Goal: Information Seeking & Learning: Check status

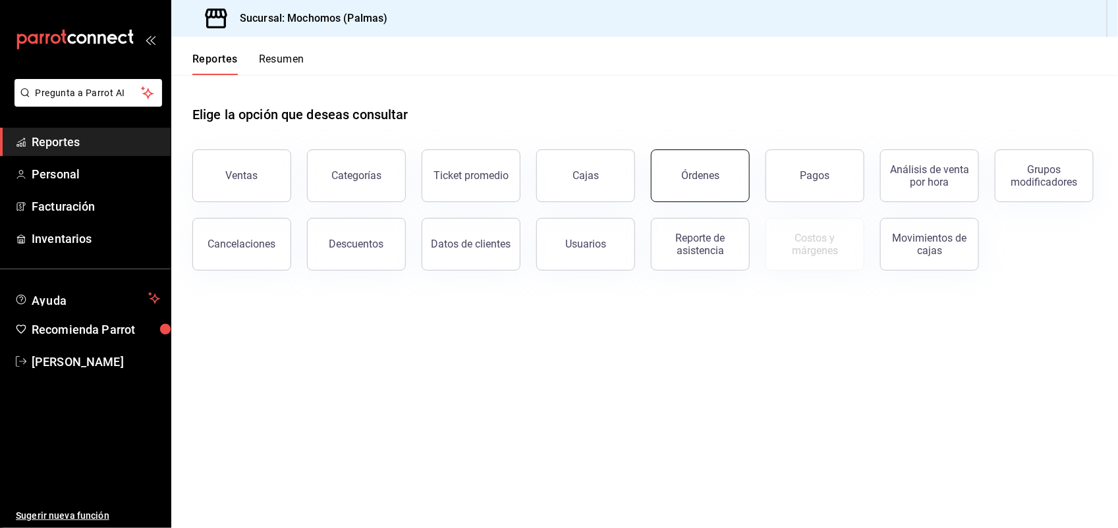
click at [669, 165] on button "Órdenes" at bounding box center [700, 175] width 99 height 53
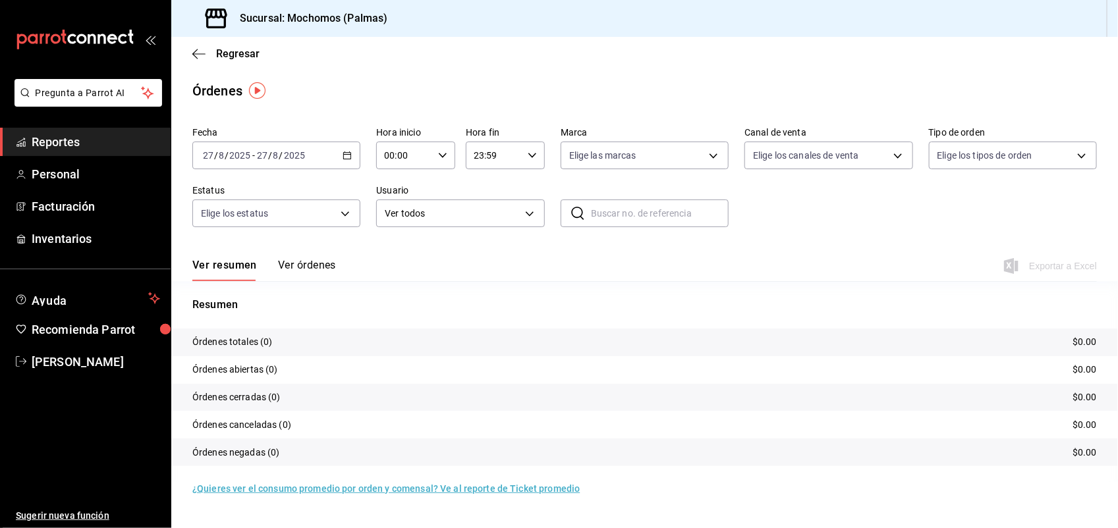
click at [350, 153] on \(Stroke\) "button" at bounding box center [347, 155] width 8 height 7
click at [244, 192] on span "Hoy" at bounding box center [254, 195] width 102 height 14
click at [340, 161] on div "[DATE] [DATE] - [DATE] [DATE]" at bounding box center [276, 156] width 168 height 28
click at [270, 228] on span "Ayer" at bounding box center [254, 225] width 102 height 14
click at [241, 51] on span "Regresar" at bounding box center [237, 53] width 43 height 13
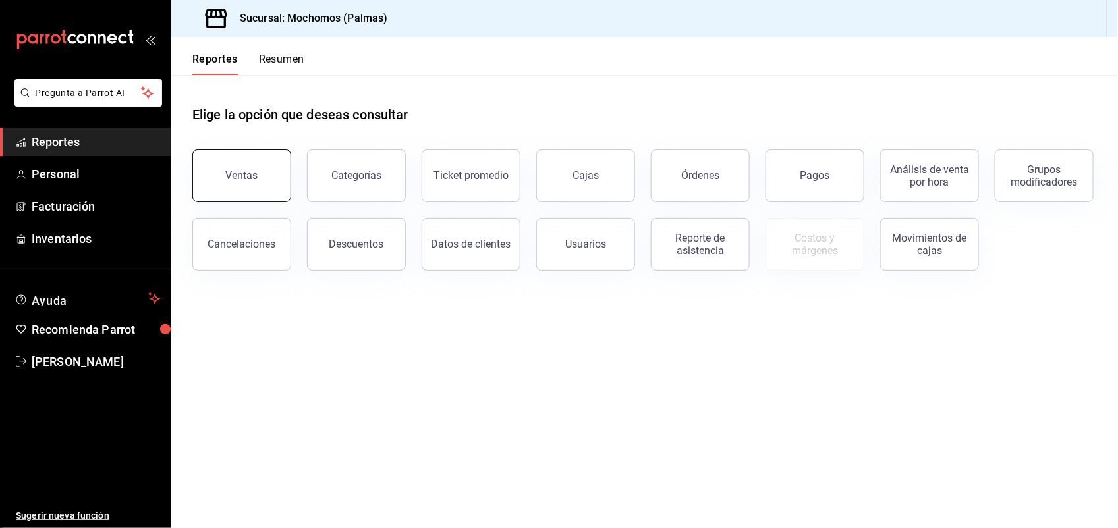
click at [236, 190] on button "Ventas" at bounding box center [241, 175] width 99 height 53
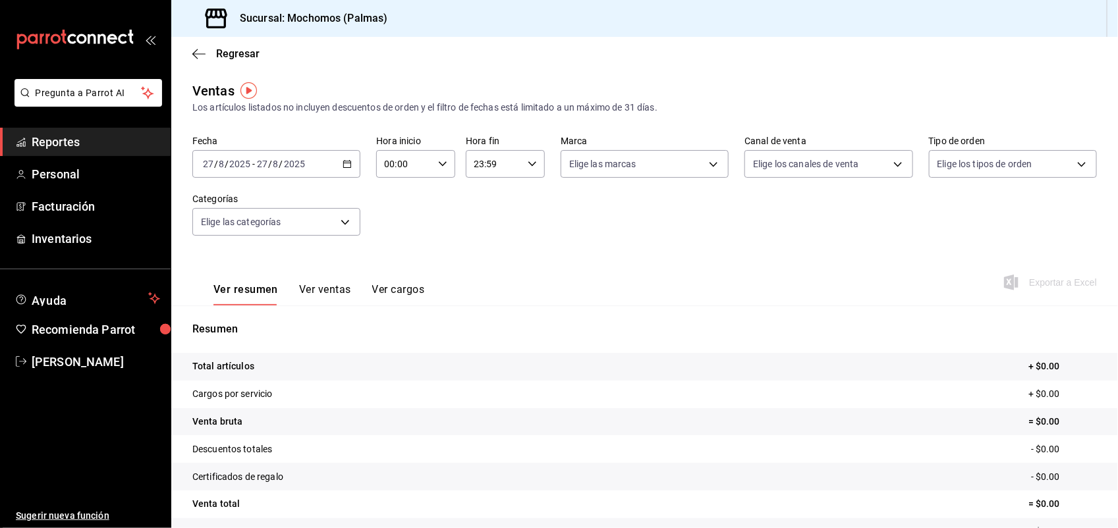
click at [344, 163] on icon "button" at bounding box center [346, 163] width 9 height 9
click at [245, 234] on span "Ayer" at bounding box center [254, 234] width 102 height 14
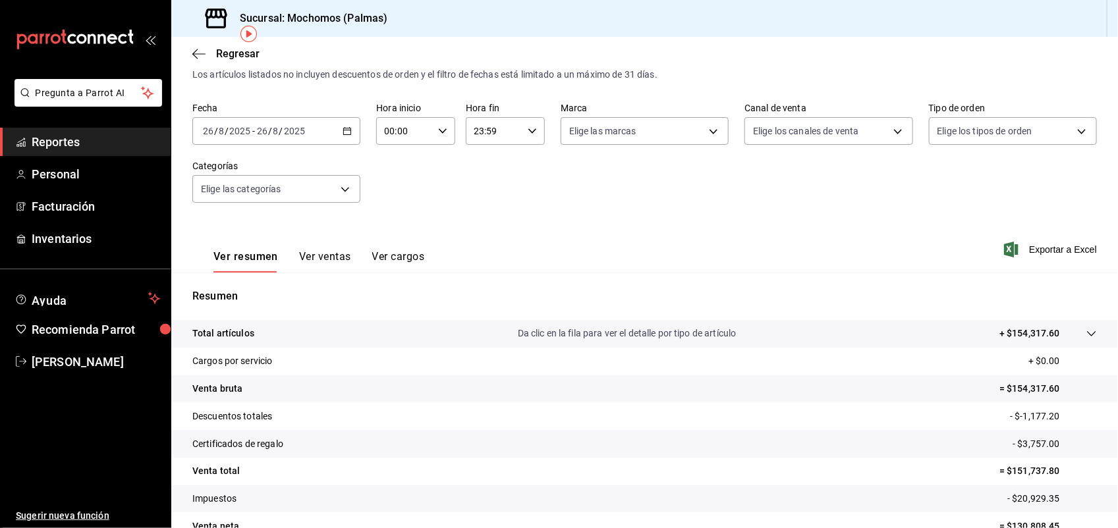
scroll to position [102, 0]
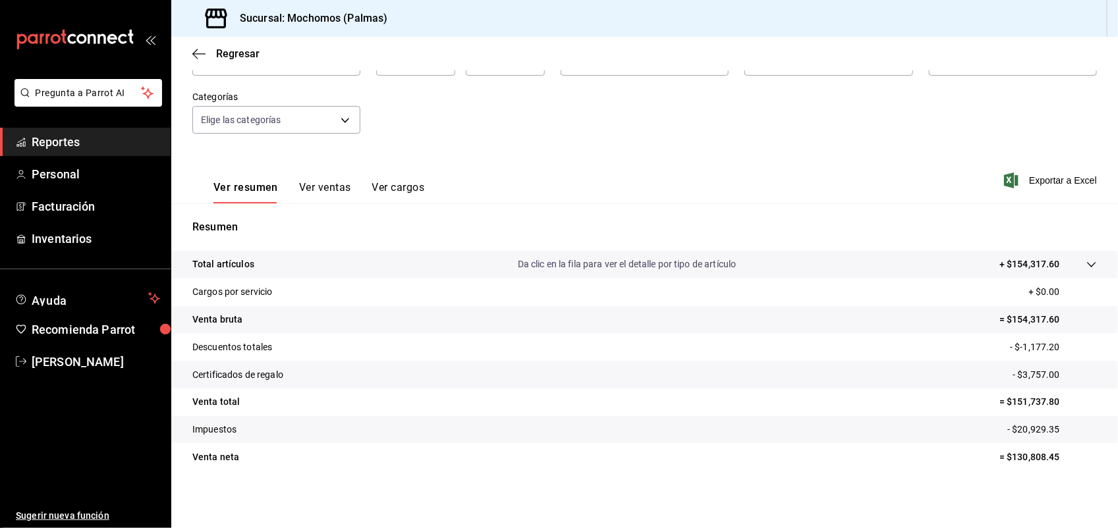
click at [1086, 263] on icon at bounding box center [1091, 264] width 11 height 11
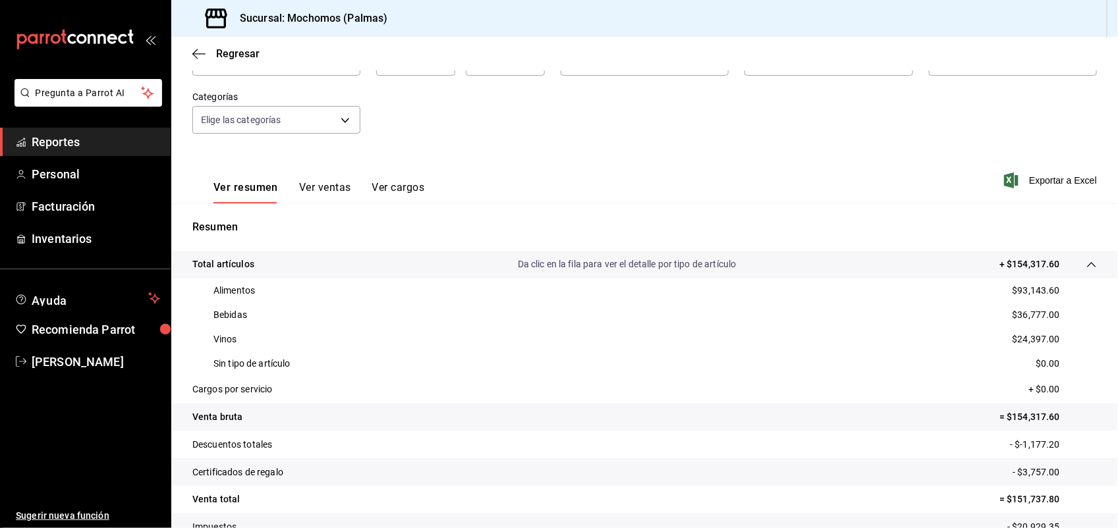
click at [336, 188] on button "Ver ventas" at bounding box center [325, 192] width 52 height 22
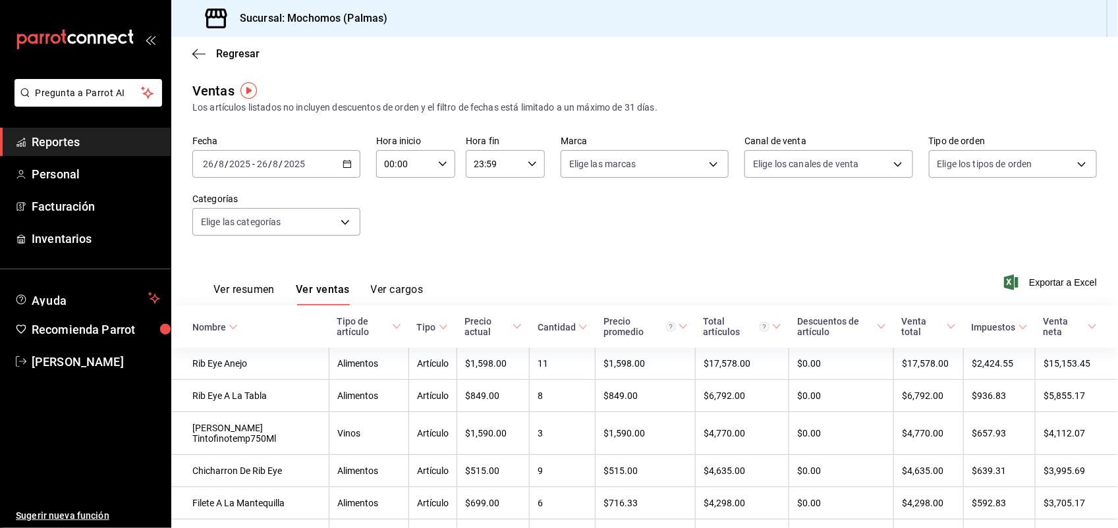
click at [234, 329] on icon at bounding box center [233, 327] width 9 height 9
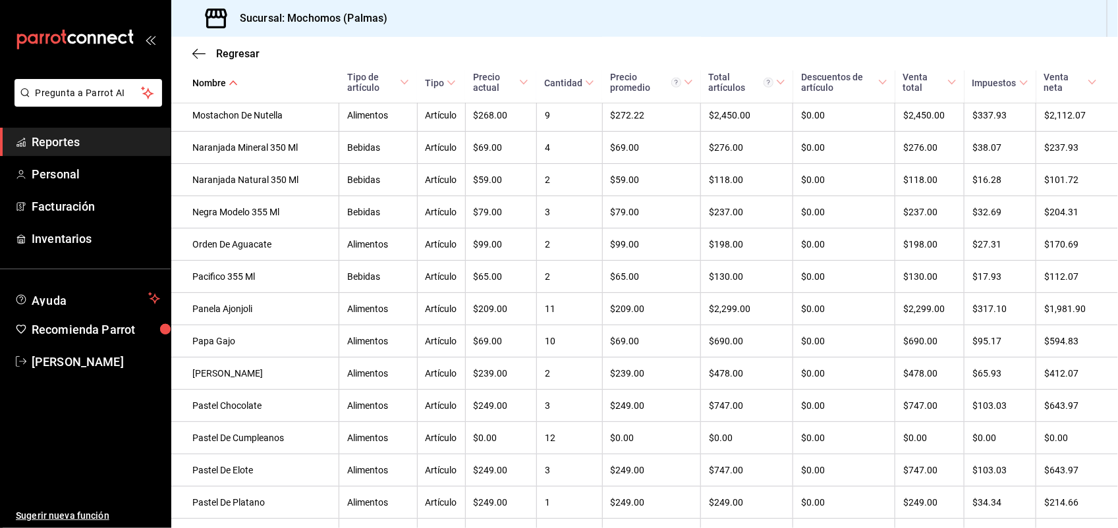
scroll to position [2919, 0]
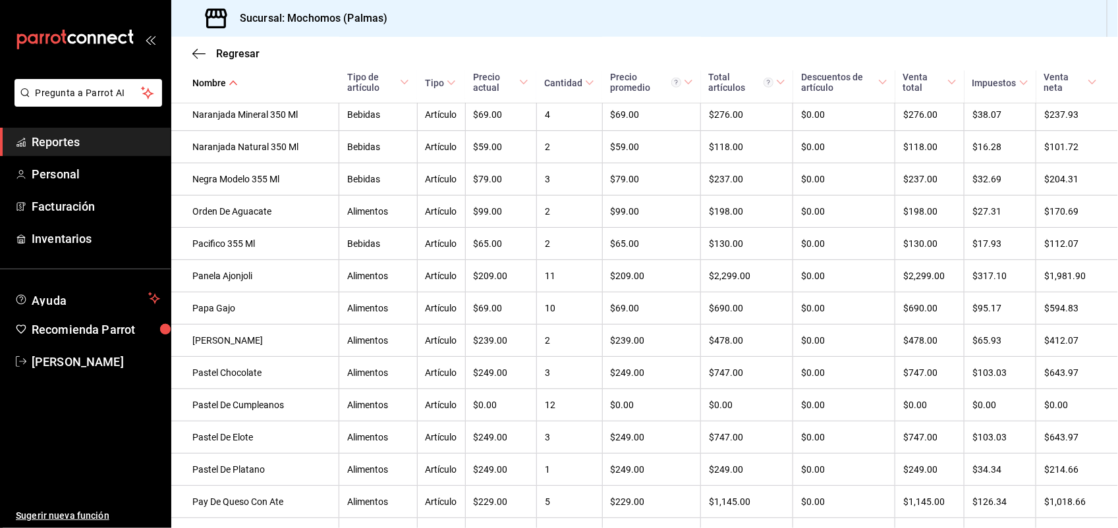
click at [585, 86] on icon at bounding box center [589, 82] width 9 height 9
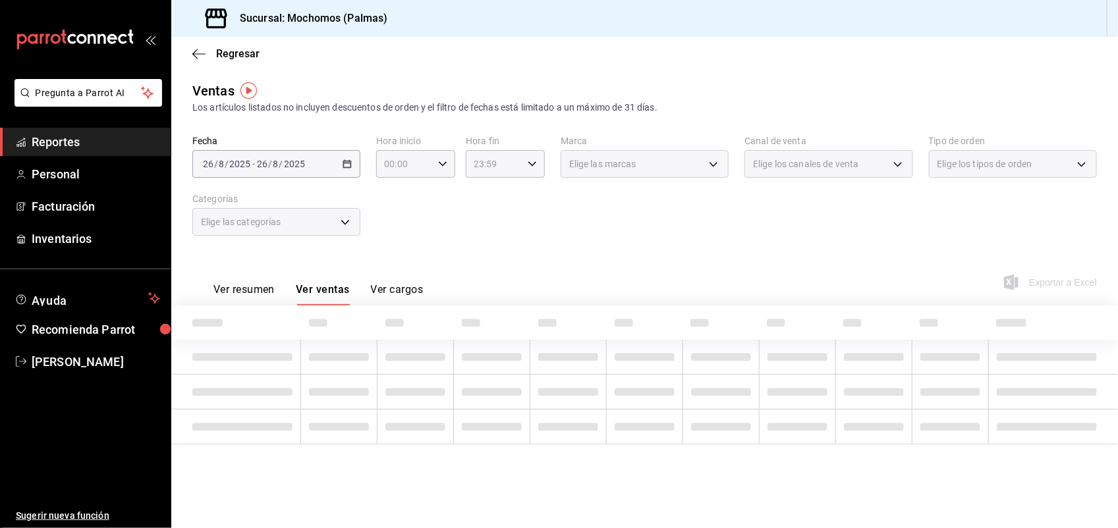
scroll to position [0, 0]
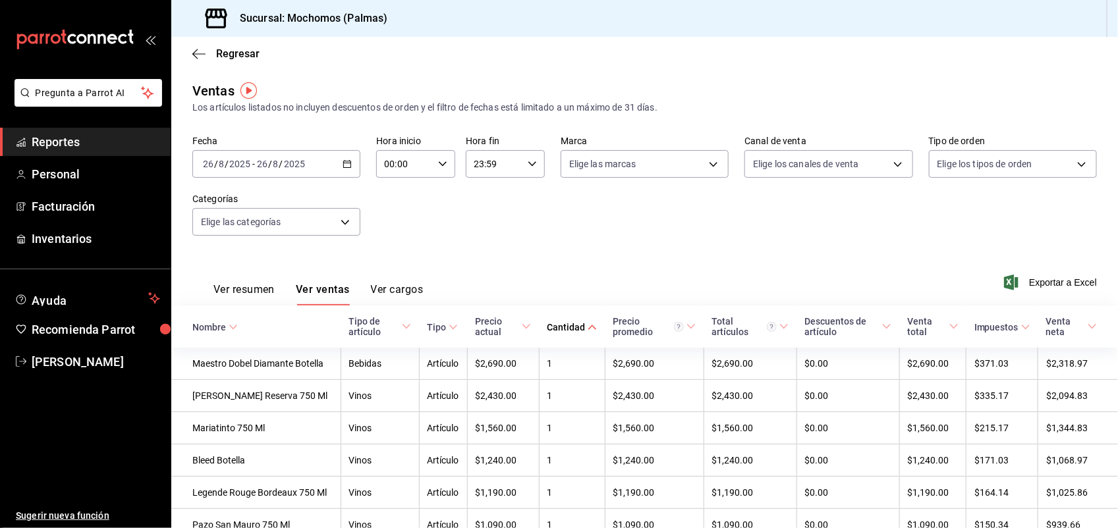
click at [561, 329] on span "Cantidad" at bounding box center [572, 327] width 50 height 11
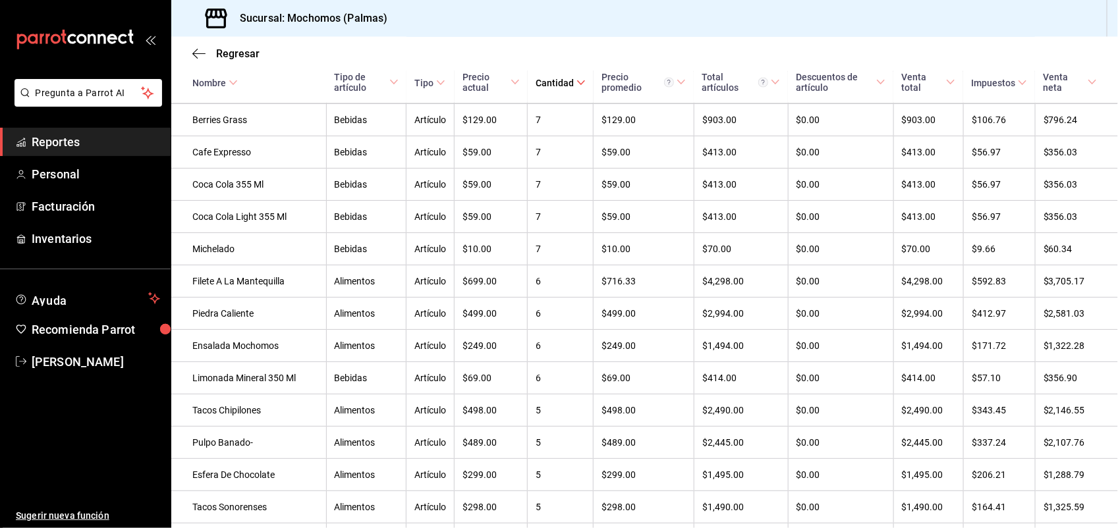
scroll to position [1054, 0]
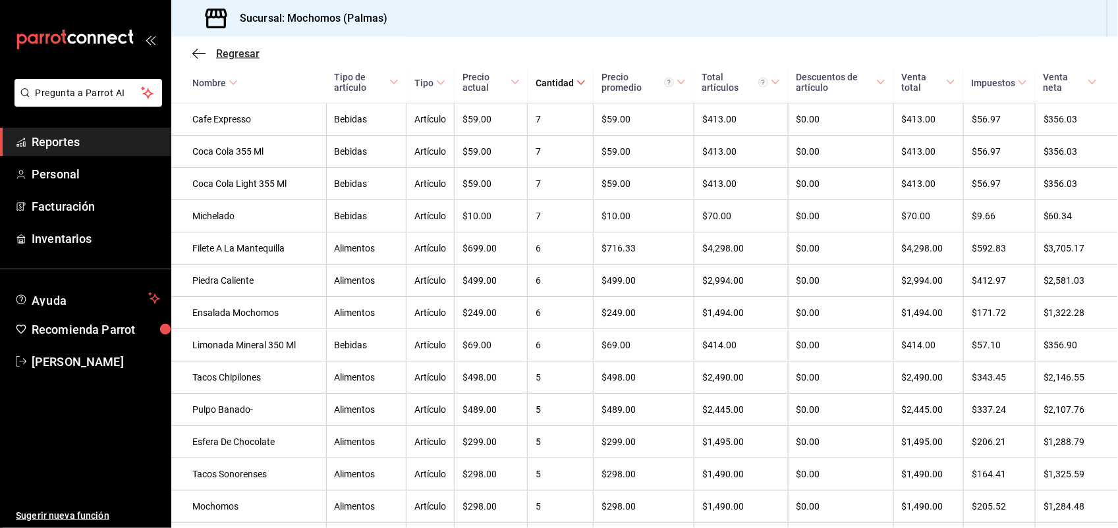
click at [245, 55] on span "Regresar" at bounding box center [237, 53] width 43 height 13
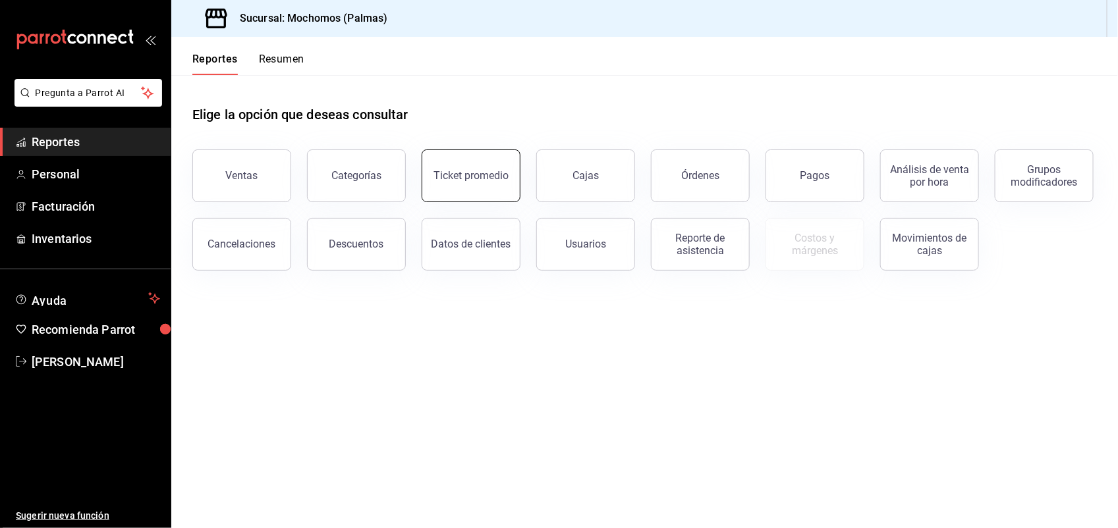
click at [450, 167] on button "Ticket promedio" at bounding box center [470, 175] width 99 height 53
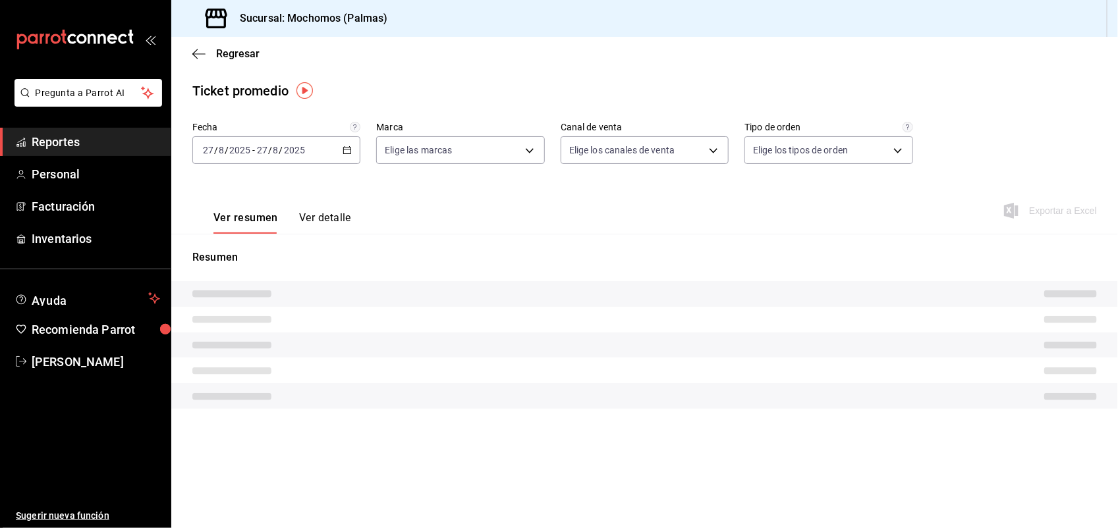
type input "70f98016-ab90-4f26-81e6-ab4884d8d8a0"
type input "PARROT,UBER_EATS,RAPPI,DIDI_FOOD,ONLINE"
type input "1406dacc-122d-474b-a961-72adf1b142d8,23052771-8e1b-43e3-b7da-1a661d939937,EXTER…"
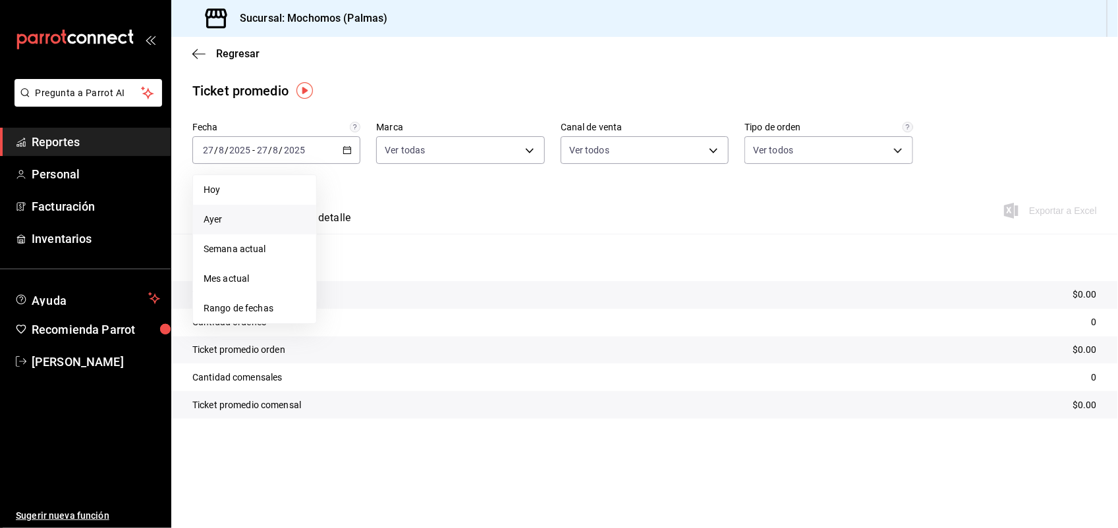
click at [252, 211] on li "Ayer" at bounding box center [254, 220] width 123 height 30
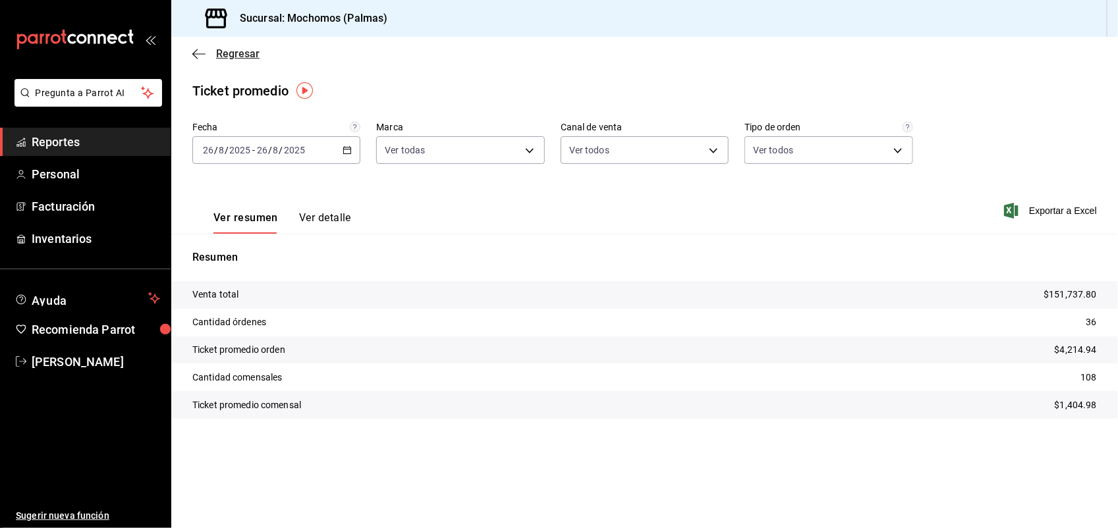
click at [250, 53] on span "Regresar" at bounding box center [237, 53] width 43 height 13
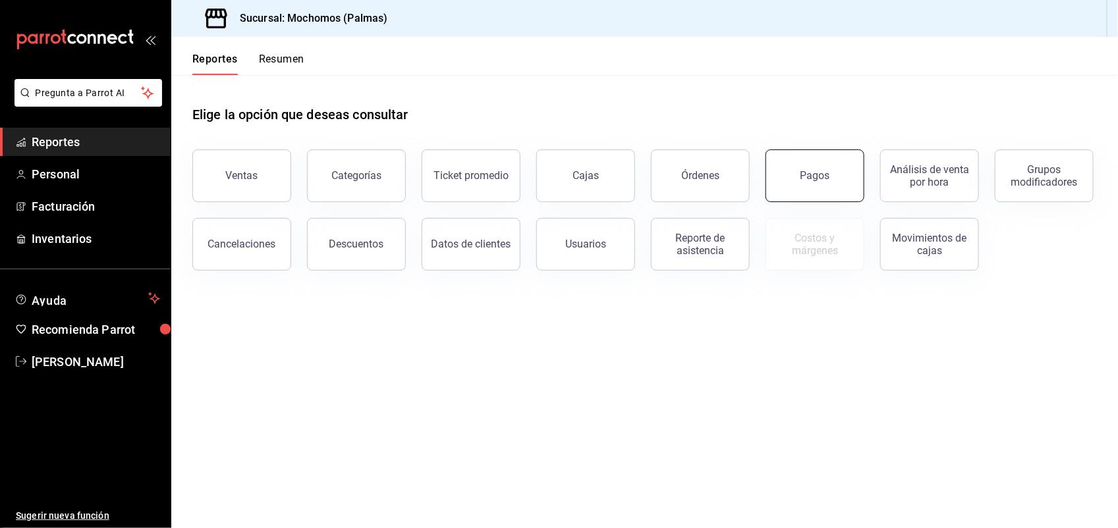
click at [787, 176] on button "Pagos" at bounding box center [814, 175] width 99 height 53
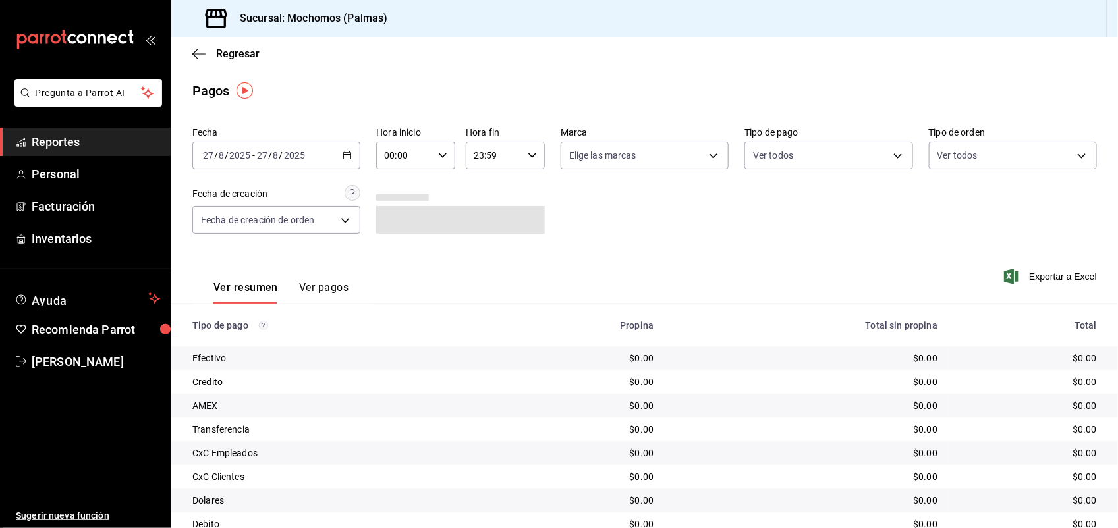
click at [343, 158] on icon "button" at bounding box center [346, 155] width 9 height 9
click at [260, 219] on span "Ayer" at bounding box center [254, 225] width 102 height 14
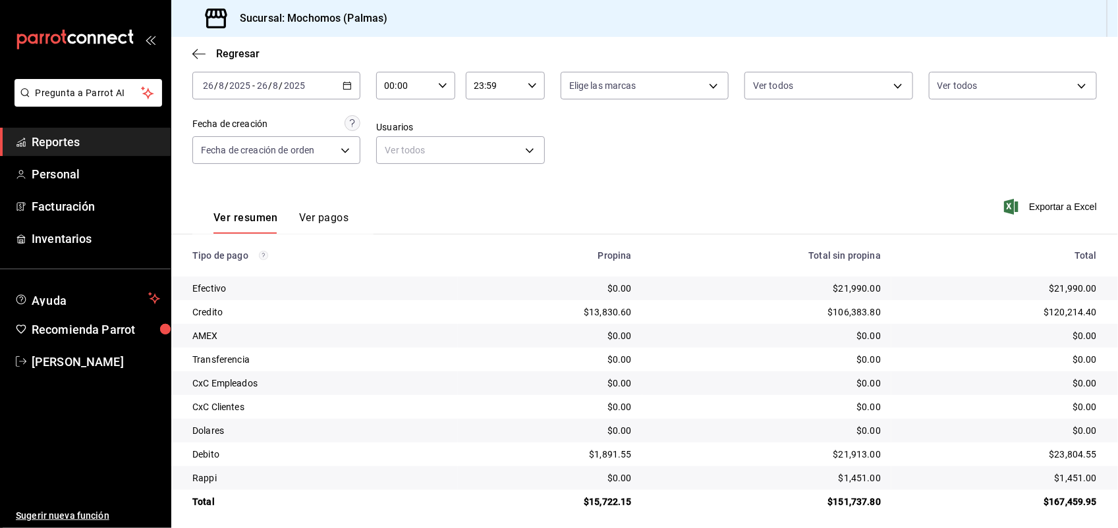
scroll to position [76, 0]
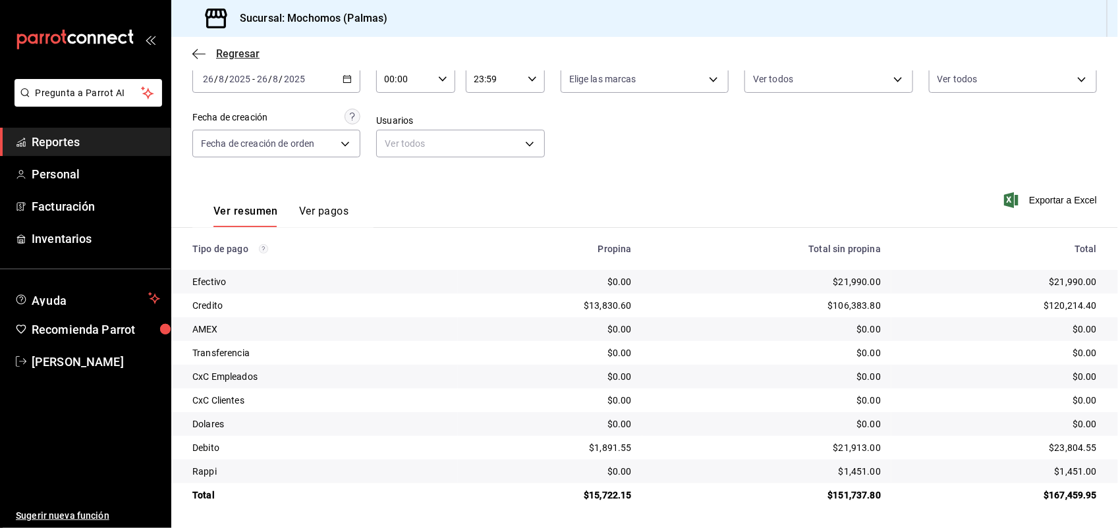
click at [236, 57] on span "Regresar" at bounding box center [237, 53] width 43 height 13
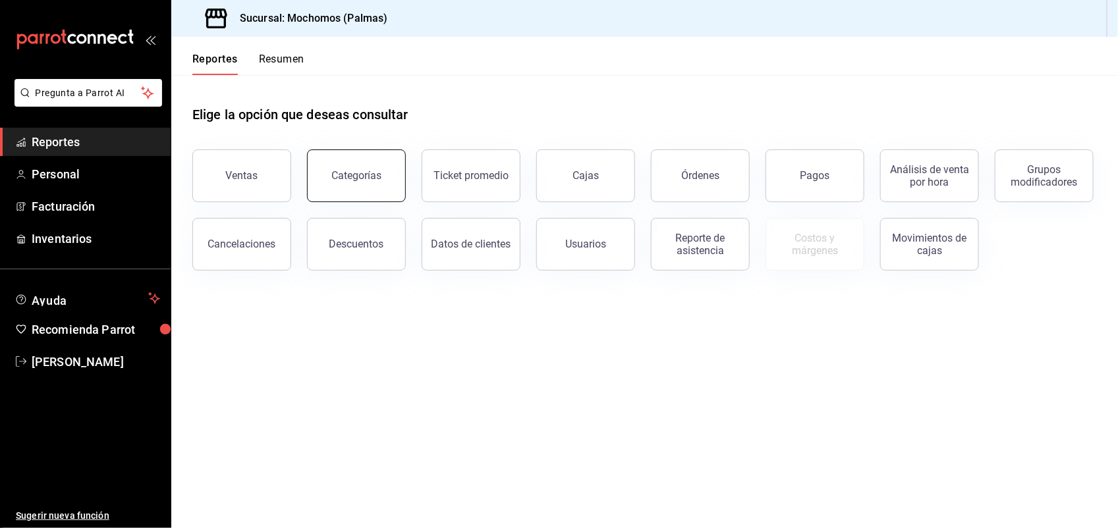
click at [350, 170] on div "Categorías" at bounding box center [356, 175] width 50 height 13
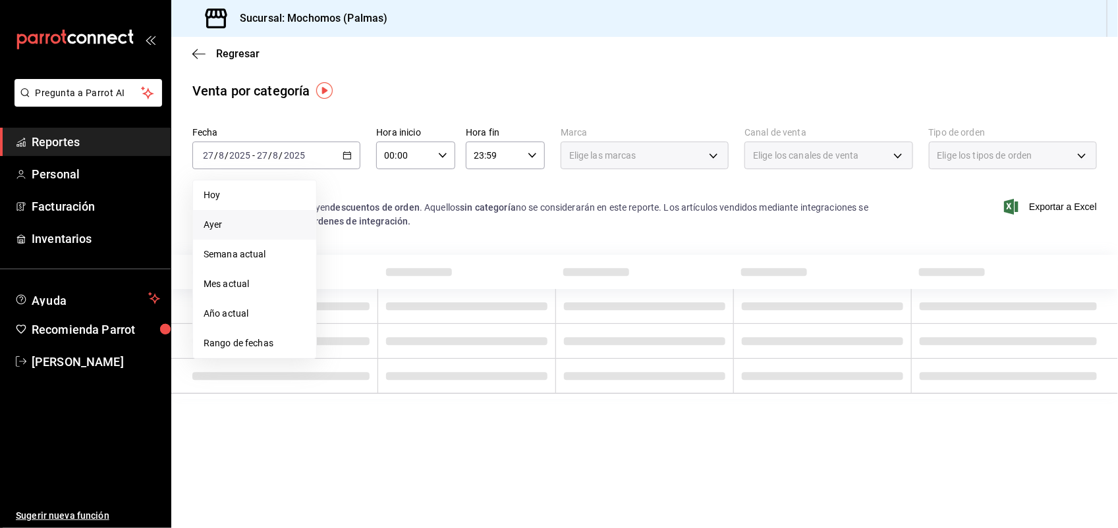
click at [263, 225] on span "Ayer" at bounding box center [254, 225] width 102 height 14
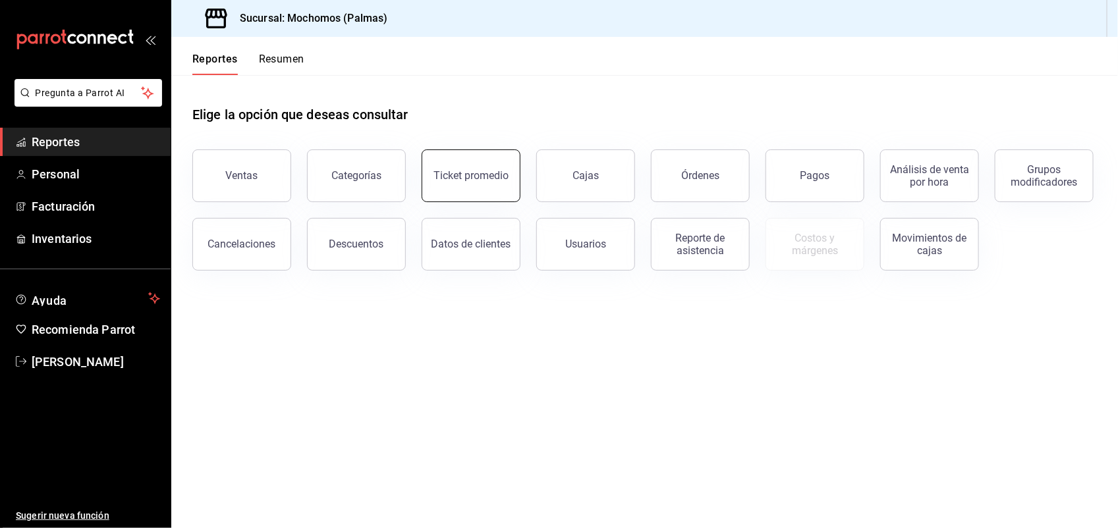
click at [459, 193] on button "Ticket promedio" at bounding box center [470, 175] width 99 height 53
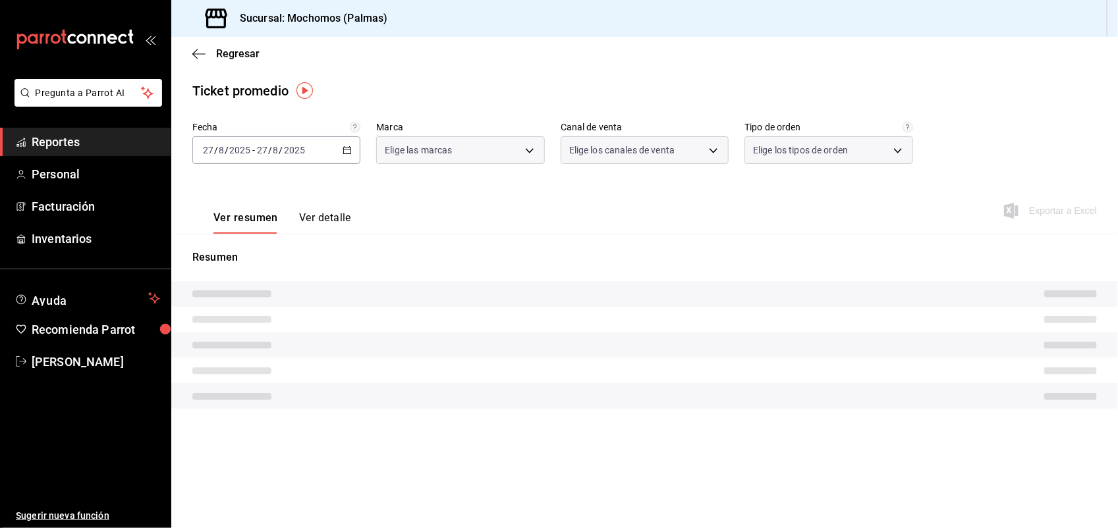
type input "70f98016-ab90-4f26-81e6-ab4884d8d8a0"
type input "PARROT,UBER_EATS,RAPPI,DIDI_FOOD,ONLINE"
type input "1406dacc-122d-474b-a961-72adf1b142d8,23052771-8e1b-43e3-b7da-1a661d939937,EXTER…"
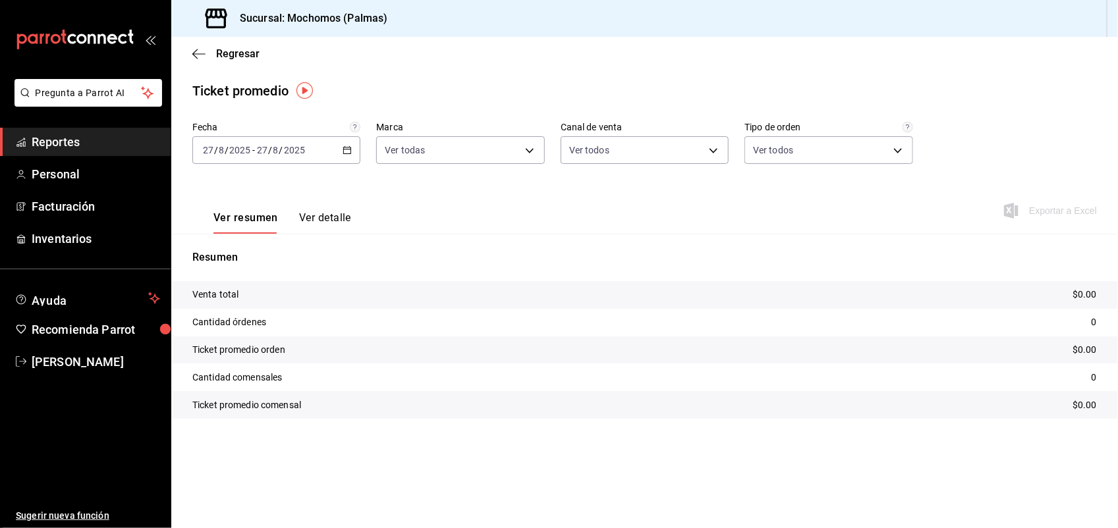
click at [331, 149] on div "[DATE] [DATE] - [DATE] [DATE]" at bounding box center [276, 150] width 168 height 28
click at [277, 213] on span "Ayer" at bounding box center [254, 220] width 102 height 14
